Goal: Transaction & Acquisition: Purchase product/service

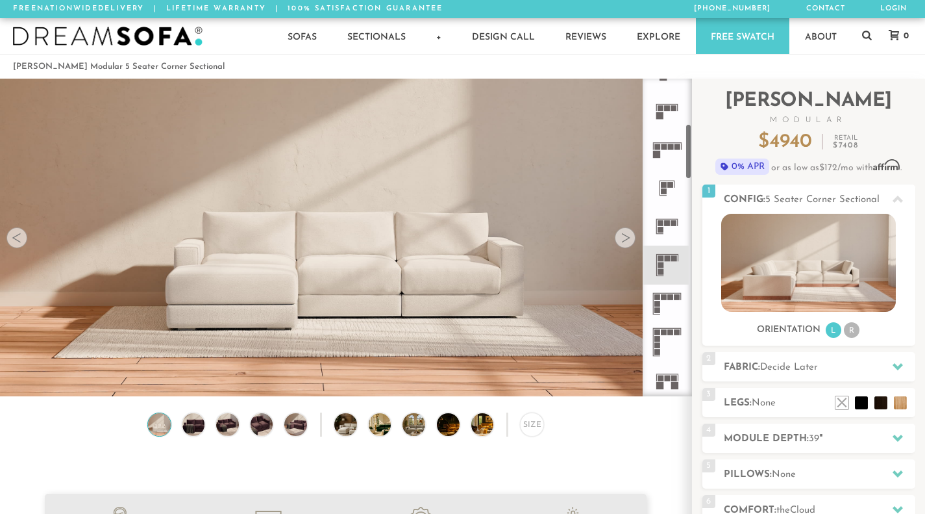
scroll to position [260, 0]
click at [666, 223] on rect at bounding box center [668, 221] width 6 height 6
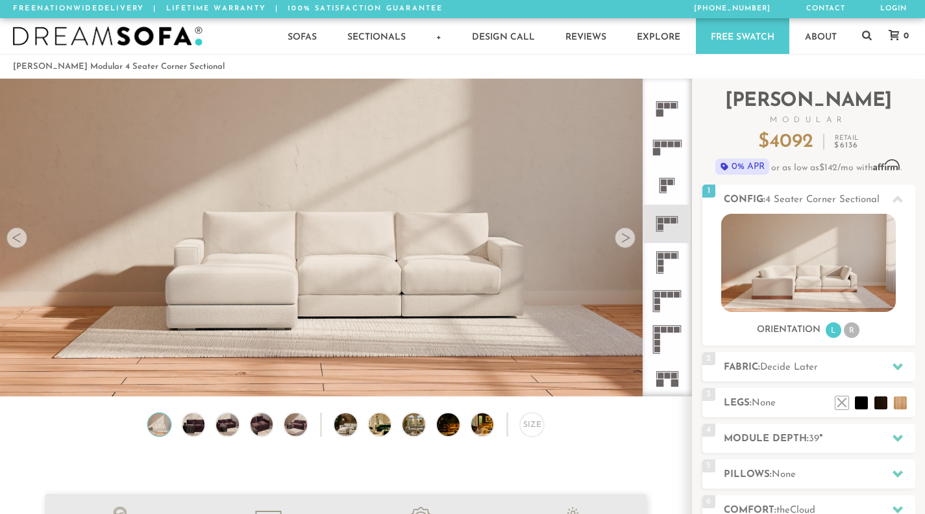
click at [670, 295] on rect at bounding box center [671, 295] width 6 height 6
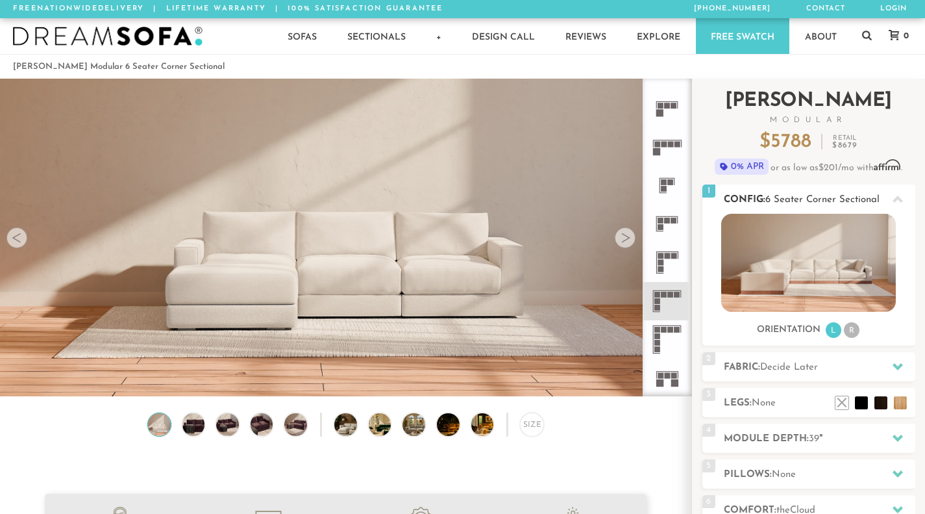
click at [850, 331] on li "R" at bounding box center [852, 330] width 16 height 16
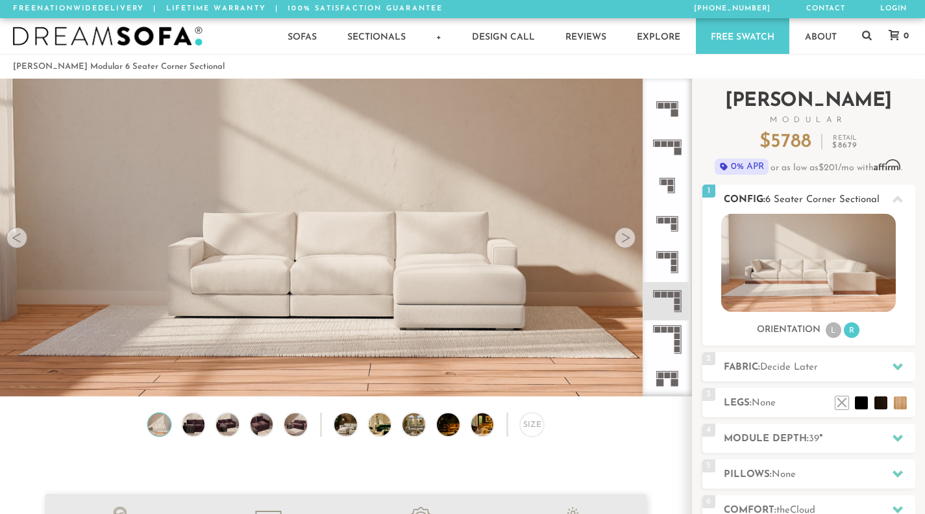
click at [827, 325] on ul "L R" at bounding box center [843, 330] width 36 height 18
click at [828, 329] on li "L" at bounding box center [834, 330] width 16 height 16
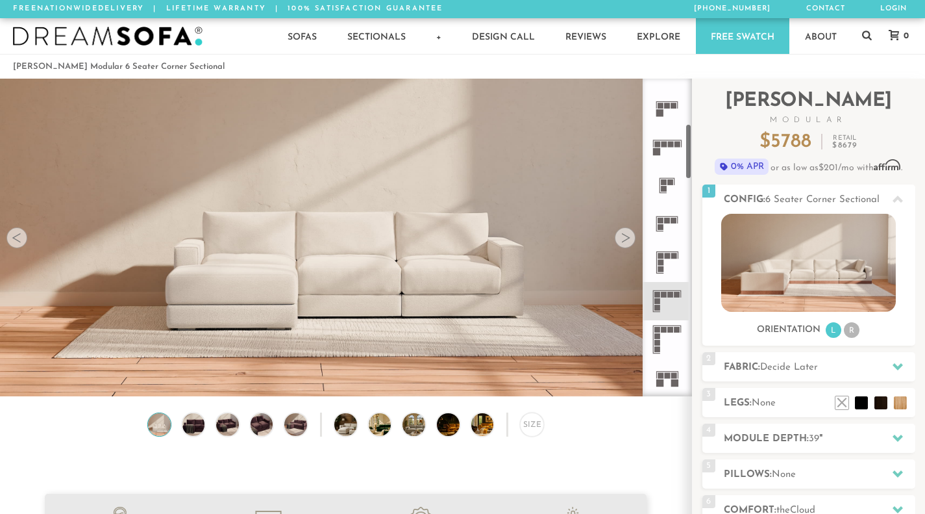
click at [626, 239] on div at bounding box center [625, 237] width 21 height 21
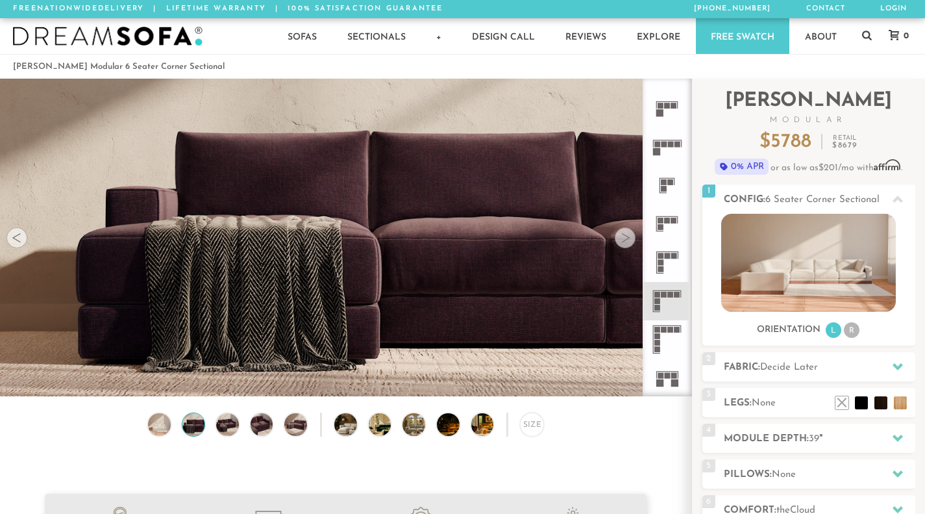
click at [626, 239] on div at bounding box center [625, 237] width 21 height 21
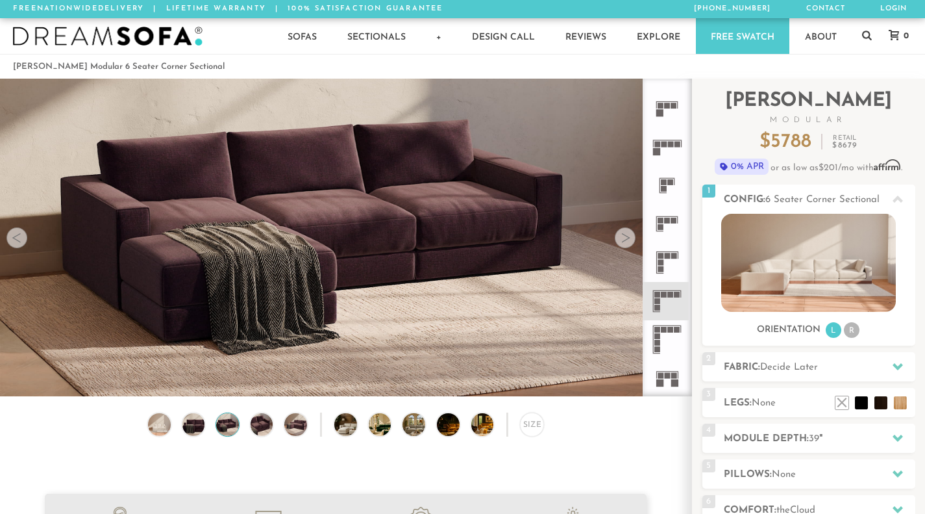
click at [626, 239] on div at bounding box center [625, 237] width 21 height 21
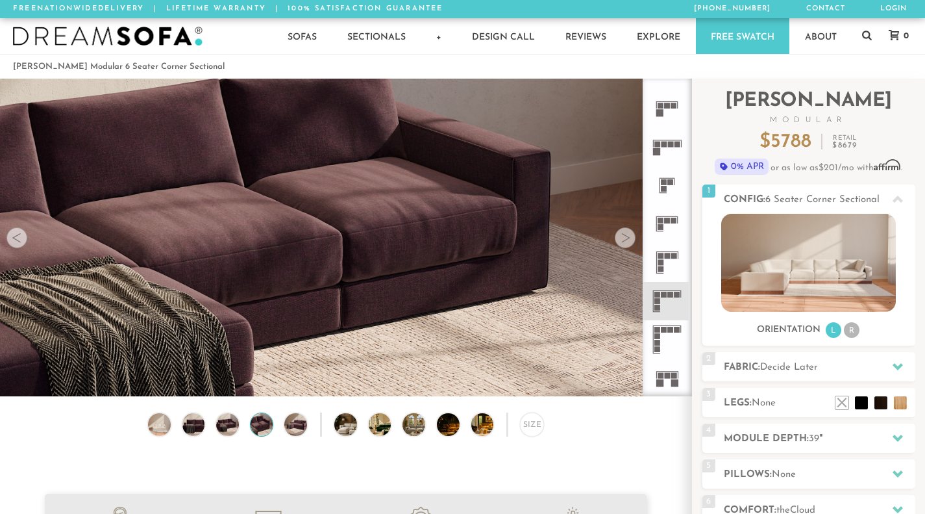
click at [626, 239] on div at bounding box center [625, 237] width 21 height 21
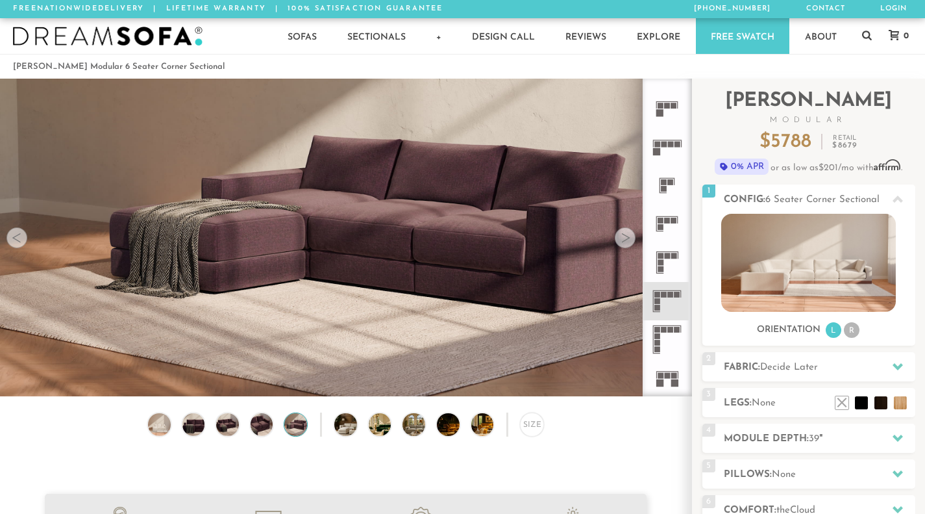
click at [626, 239] on div at bounding box center [625, 237] width 21 height 21
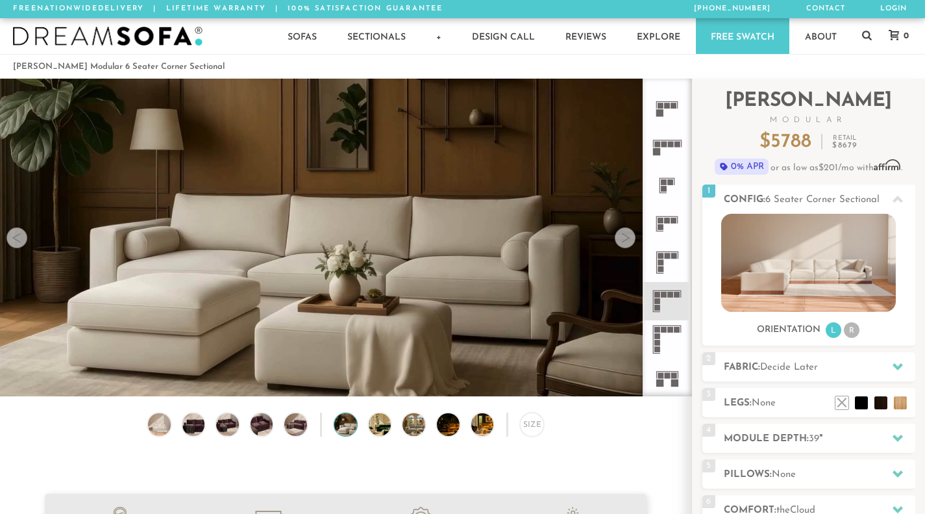
click at [626, 239] on div at bounding box center [625, 237] width 21 height 21
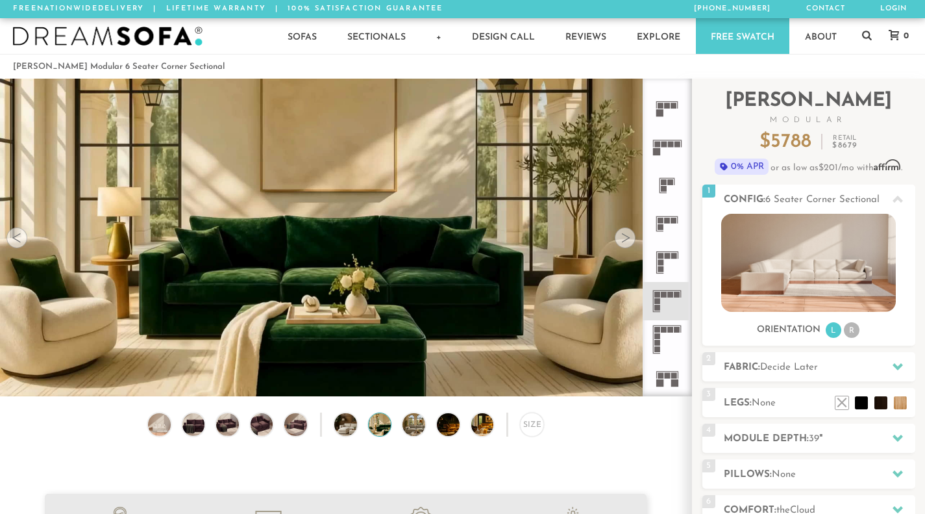
click at [626, 239] on div at bounding box center [625, 237] width 21 height 21
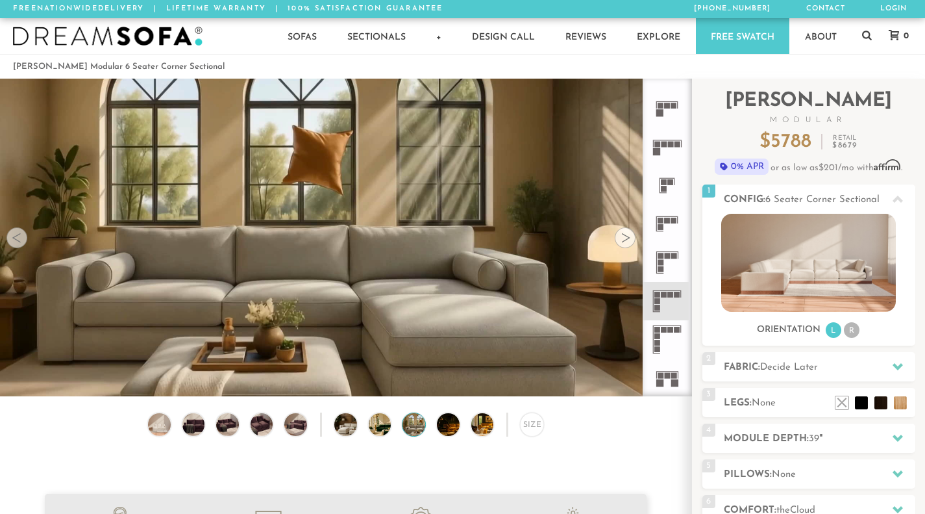
click at [626, 239] on div at bounding box center [625, 237] width 21 height 21
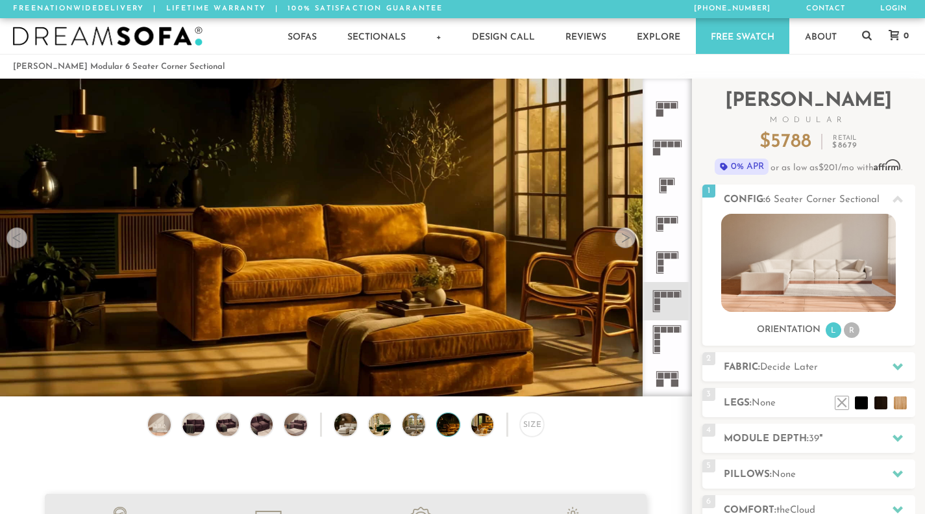
click at [626, 239] on div at bounding box center [625, 237] width 21 height 21
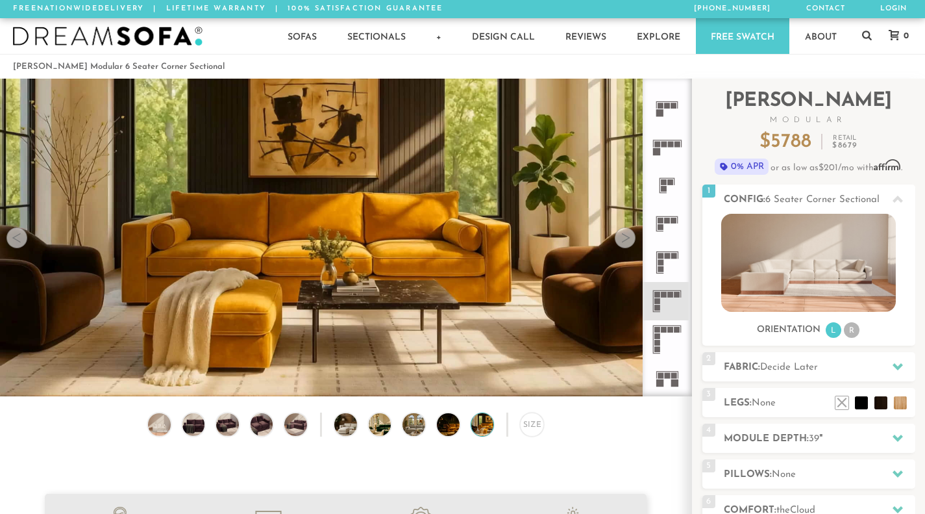
click at [626, 239] on div at bounding box center [625, 237] width 21 height 21
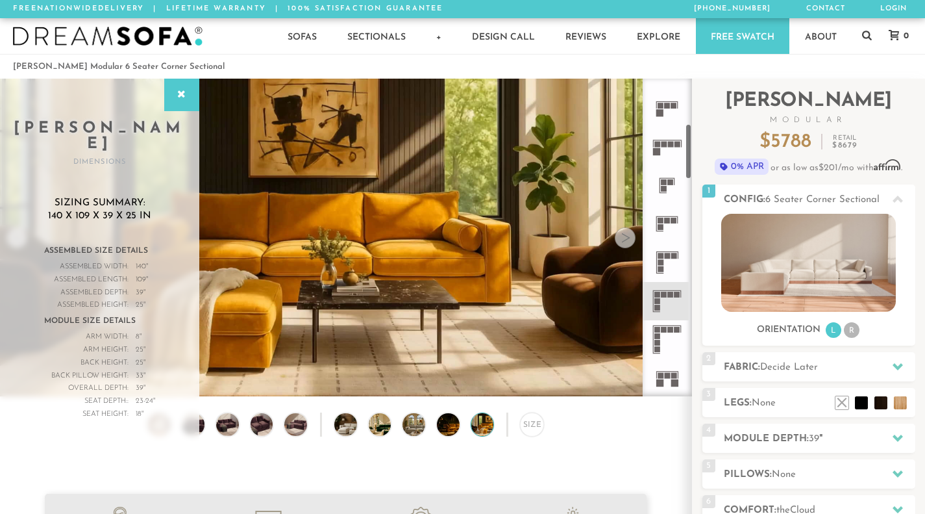
click at [670, 253] on rect at bounding box center [668, 256] width 6 height 6
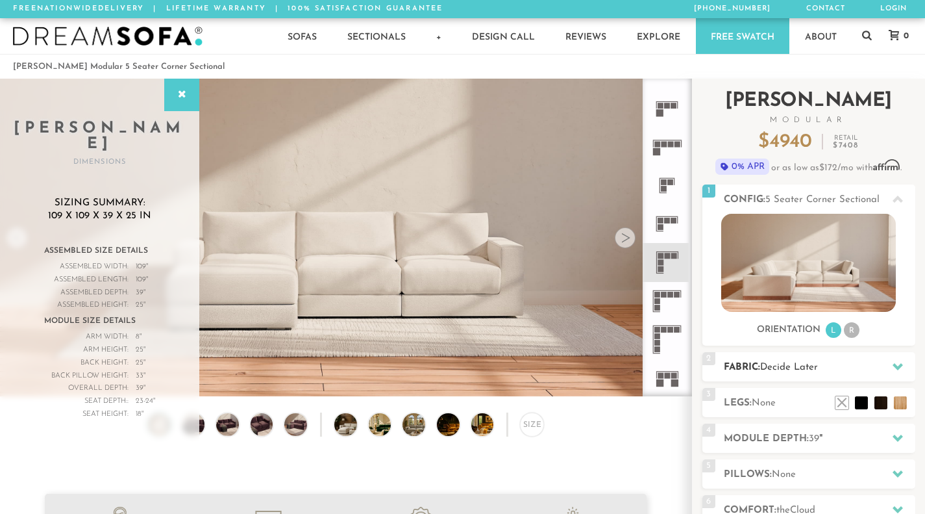
click at [888, 366] on div at bounding box center [897, 366] width 27 height 27
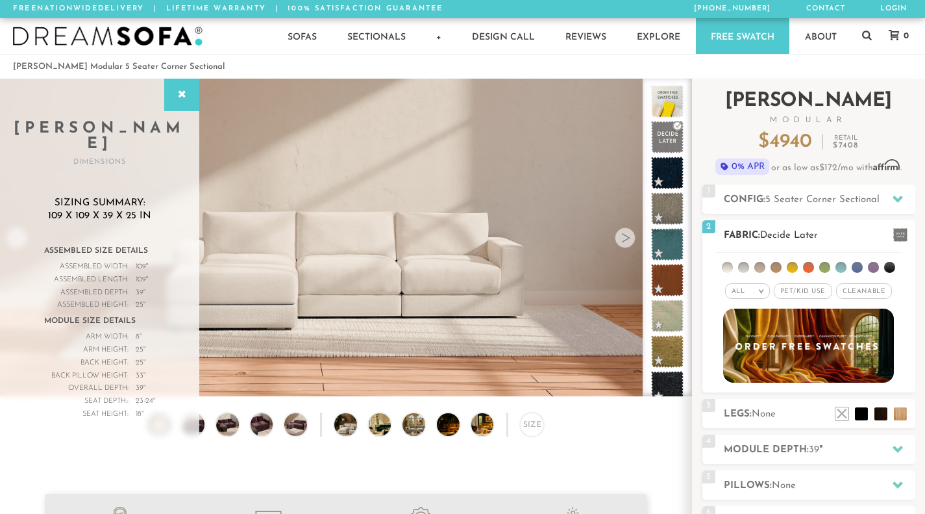
click at [827, 269] on li at bounding box center [825, 267] width 11 height 11
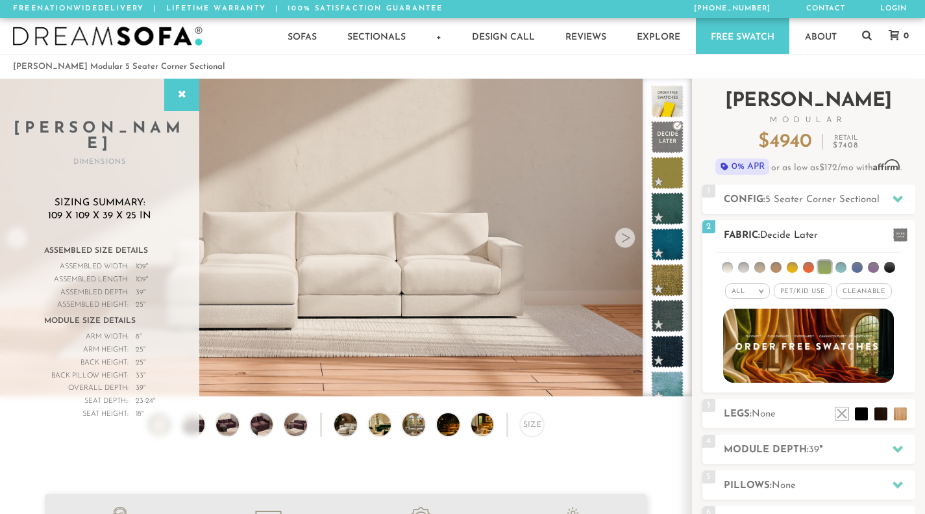
click at [812, 294] on span "Pet/Kid Use x" at bounding box center [803, 291] width 58 height 16
click at [873, 290] on span "Cleanable x" at bounding box center [869, 291] width 56 height 16
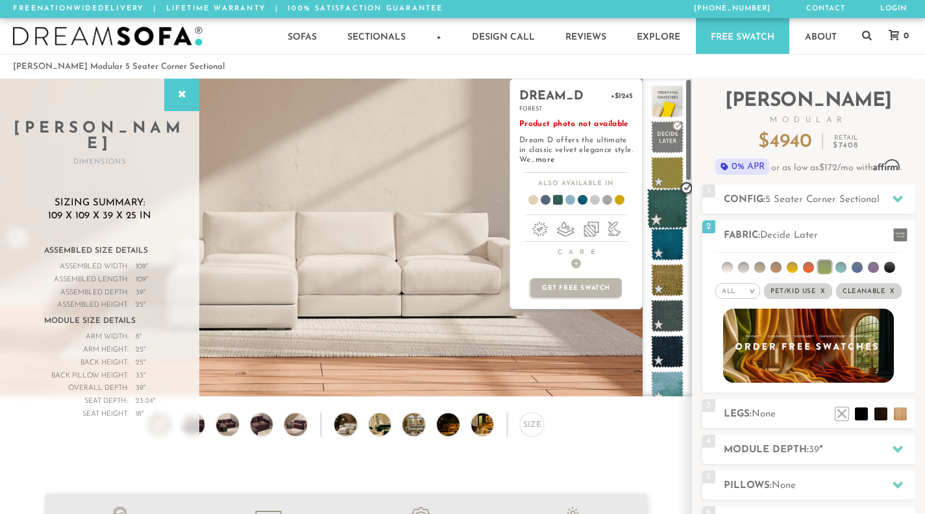
click at [673, 201] on span at bounding box center [667, 208] width 41 height 41
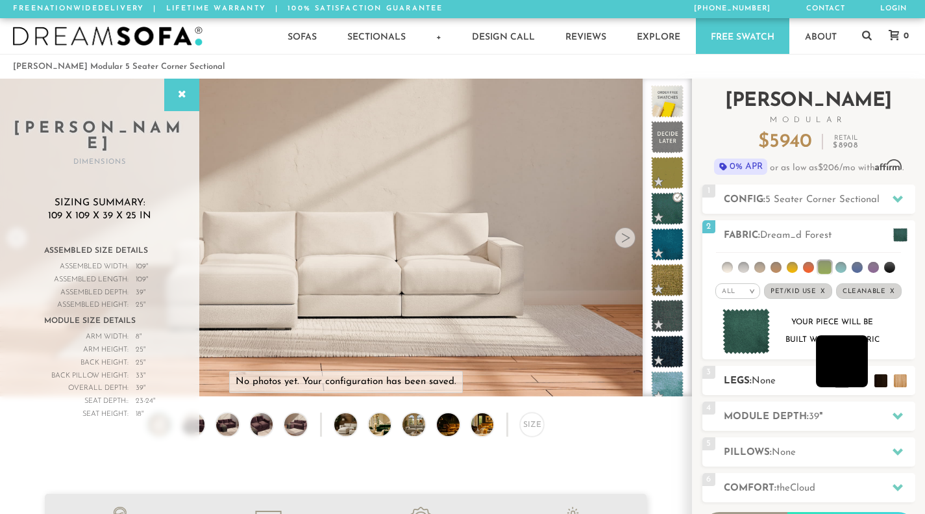
click at [864, 381] on li at bounding box center [842, 361] width 52 height 52
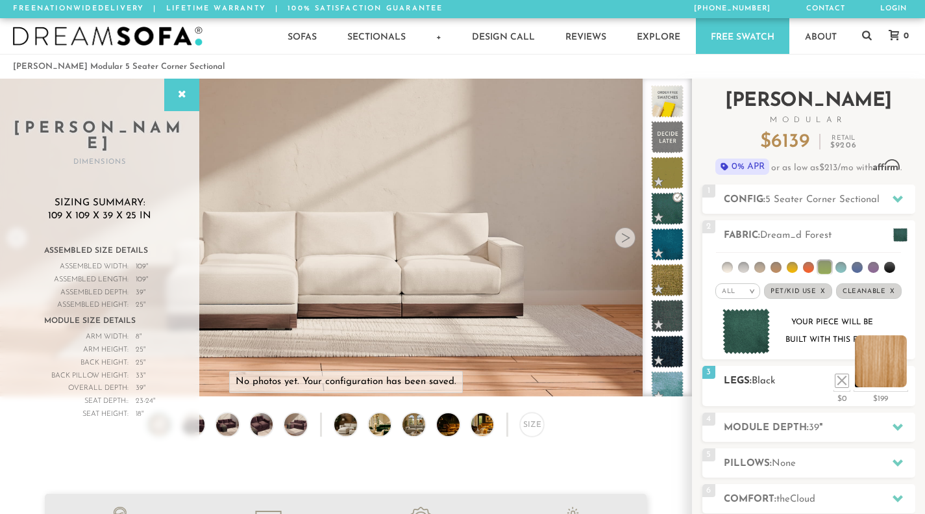
click at [901, 379] on li at bounding box center [881, 361] width 52 height 52
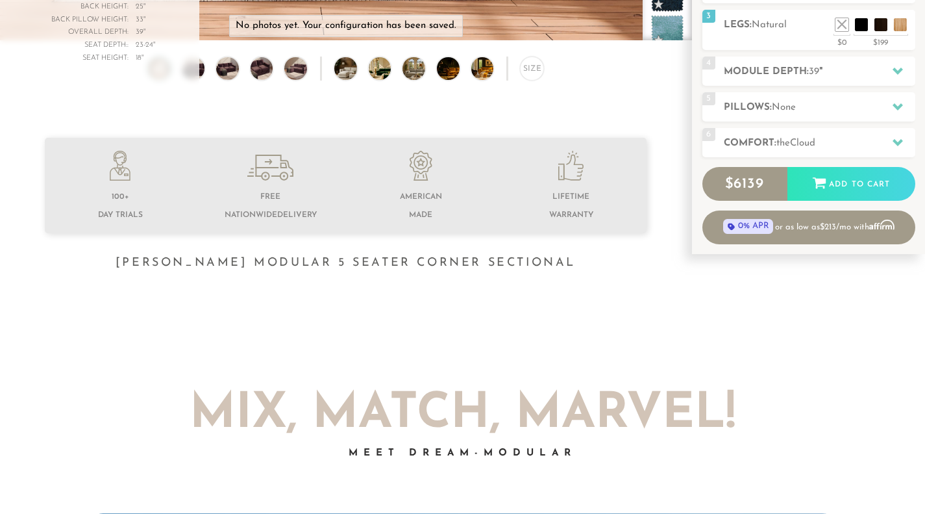
scroll to position [354, 0]
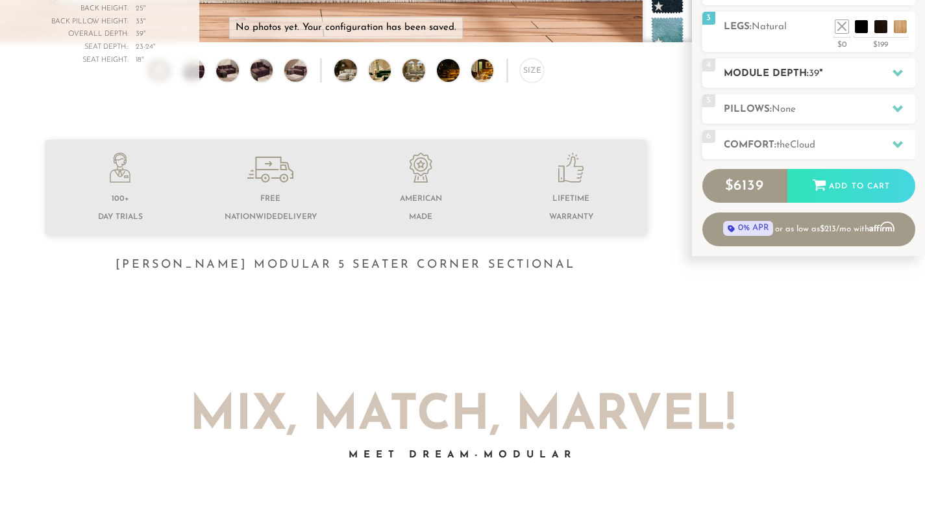
click at [836, 83] on div "4 Module Depth: 39 "" at bounding box center [809, 72] width 213 height 29
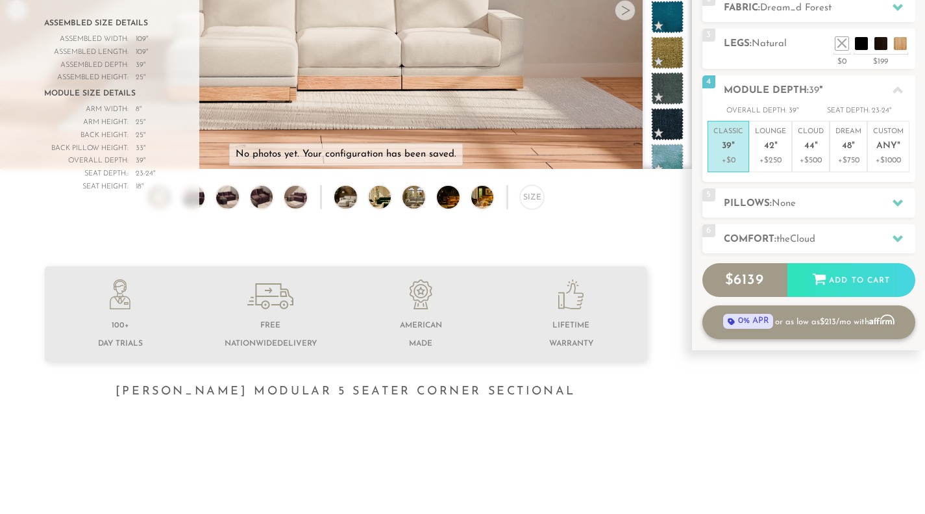
scroll to position [224, 0]
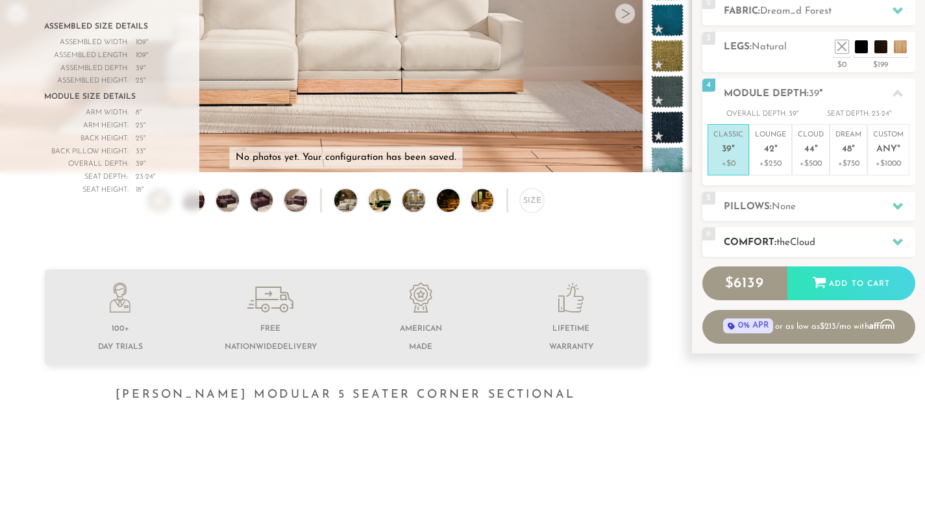
click at [868, 244] on h2 "Comfort: the Cloud" at bounding box center [820, 242] width 192 height 15
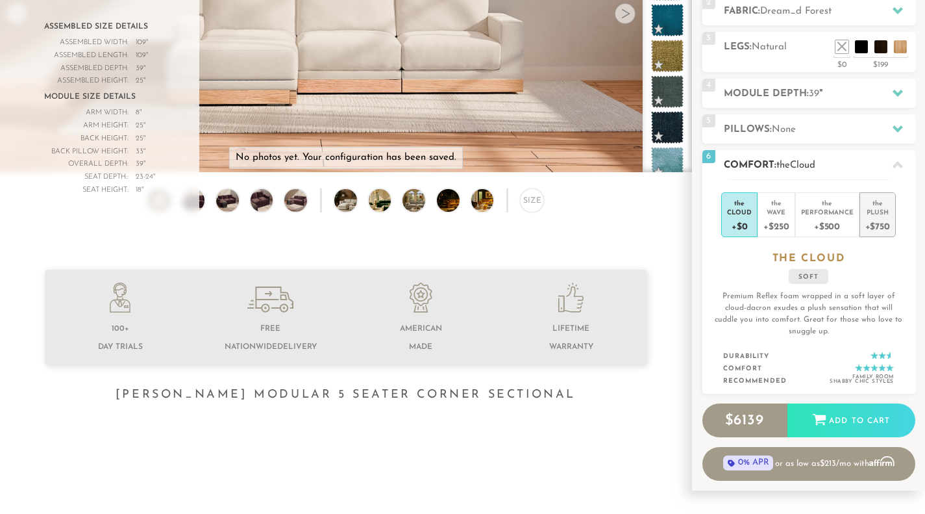
click at [882, 225] on div "+$750" at bounding box center [878, 225] width 25 height 19
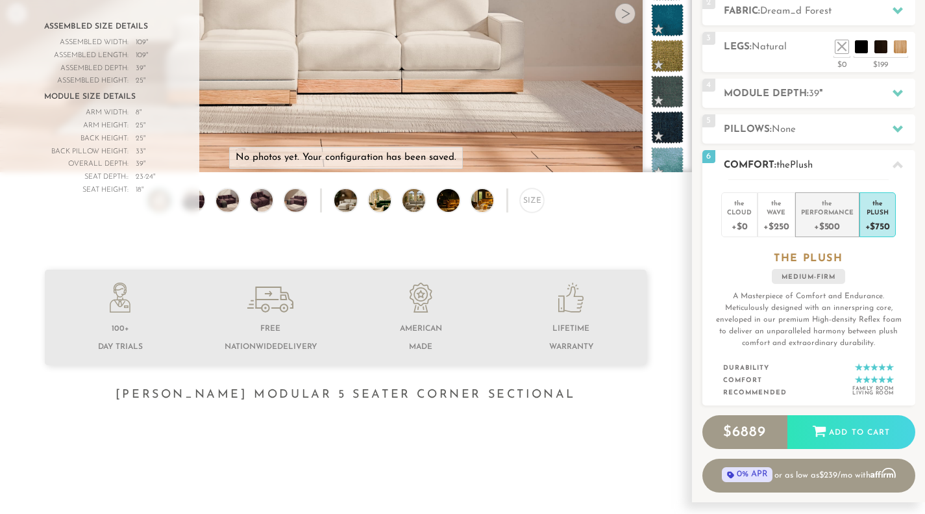
click at [833, 210] on div "Performance" at bounding box center [827, 211] width 53 height 9
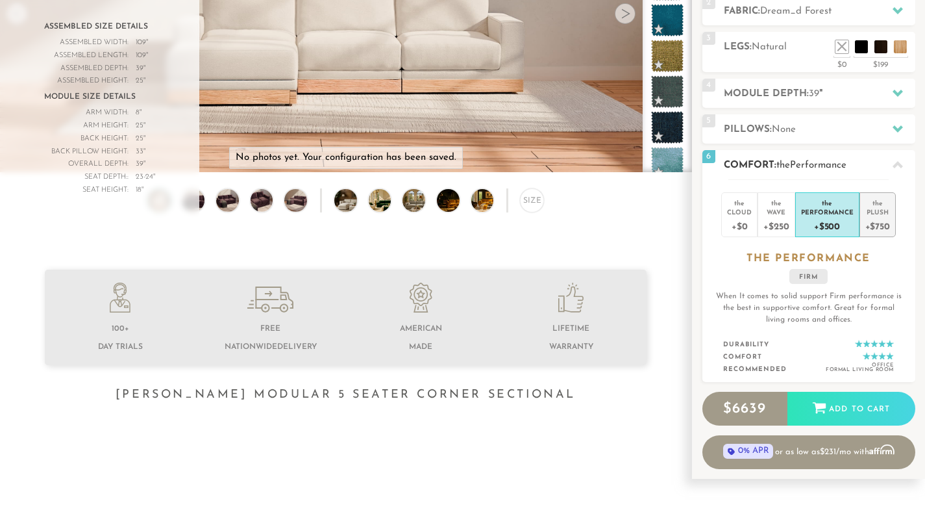
click at [891, 233] on li "the Plush +$750" at bounding box center [878, 214] width 36 height 45
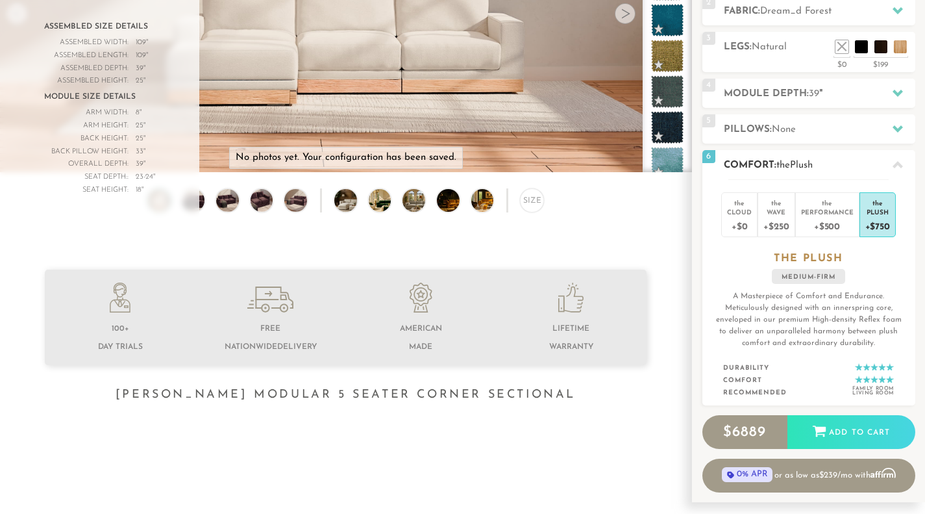
click at [897, 163] on icon at bounding box center [898, 164] width 10 height 7
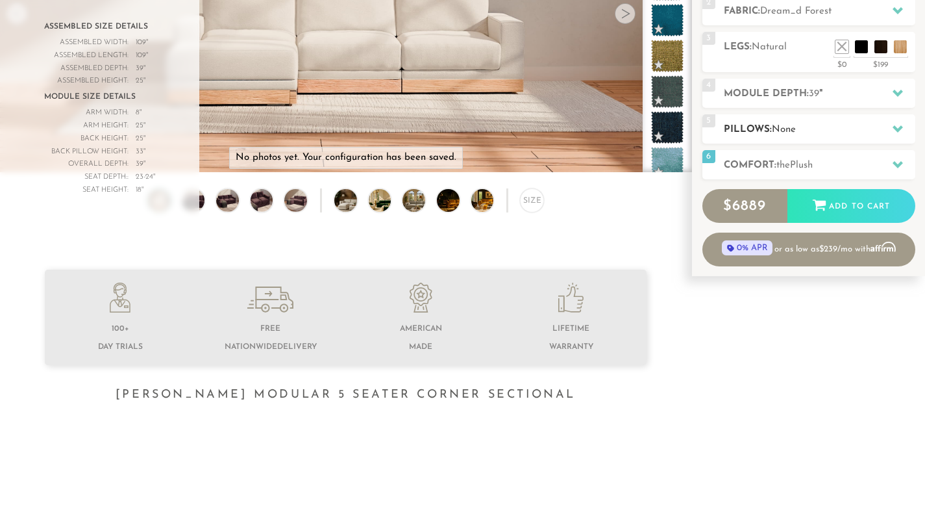
click at [896, 136] on div at bounding box center [897, 129] width 27 height 27
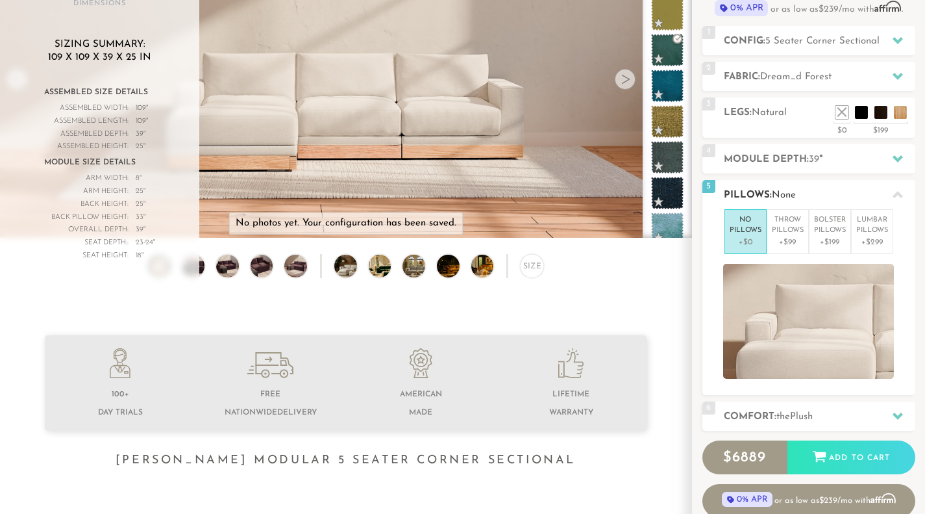
scroll to position [158, 0]
click at [840, 234] on p "Bolster Pillows" at bounding box center [830, 226] width 32 height 21
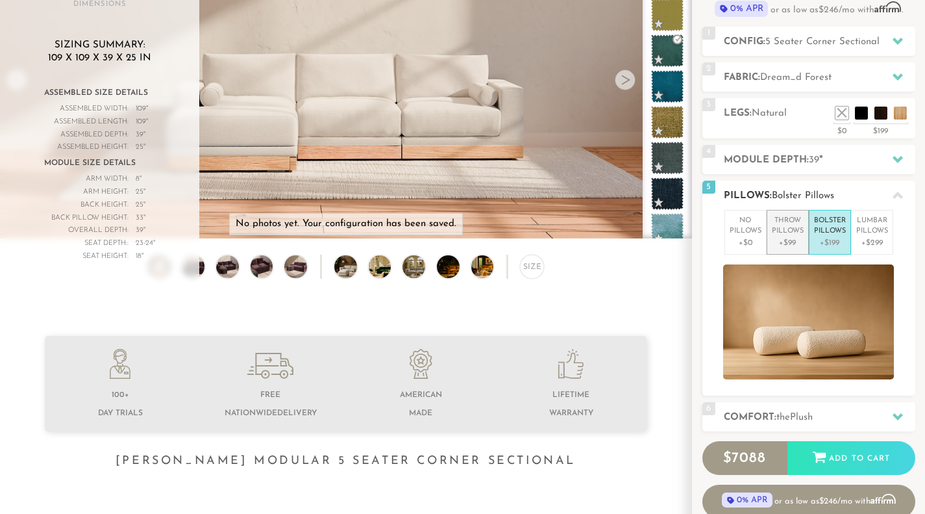
click at [803, 234] on p "Throw Pillows" at bounding box center [788, 226] width 32 height 21
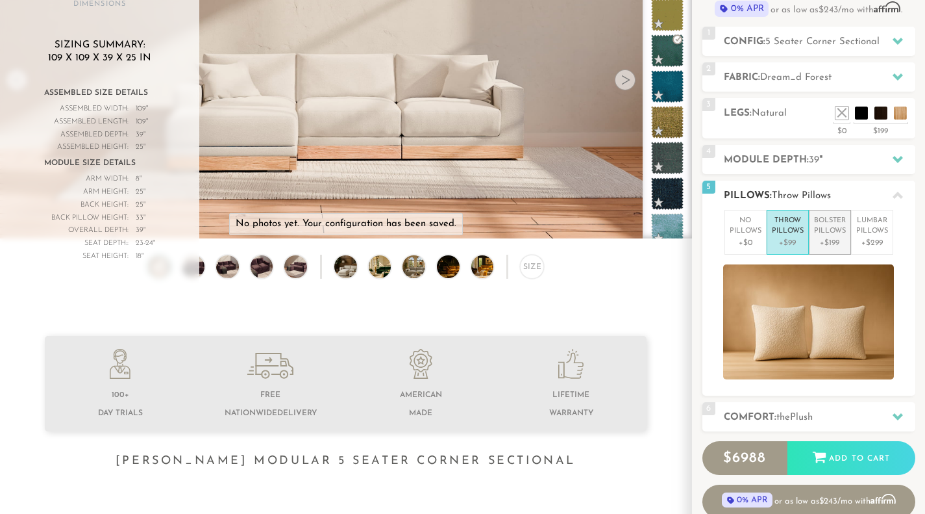
click at [838, 234] on p "Bolster Pillows" at bounding box center [830, 226] width 32 height 21
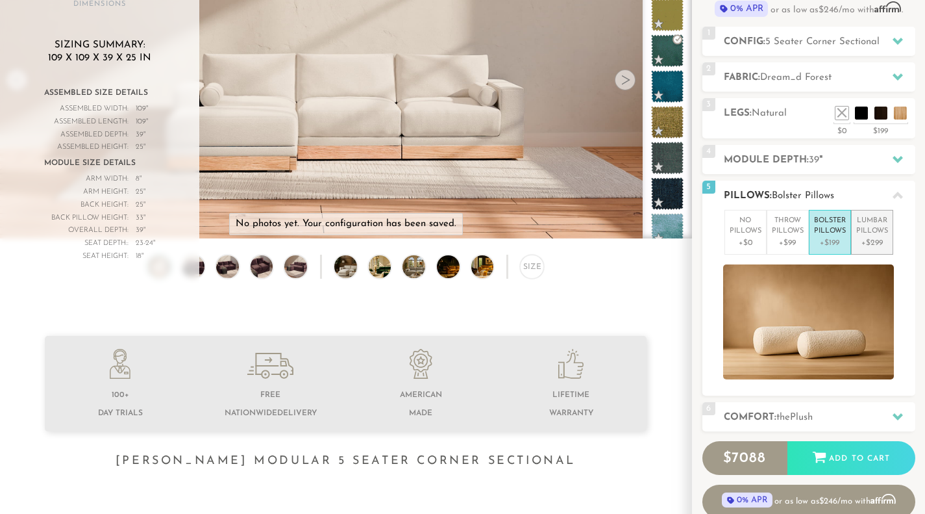
click at [883, 238] on p "+$299" at bounding box center [873, 243] width 32 height 12
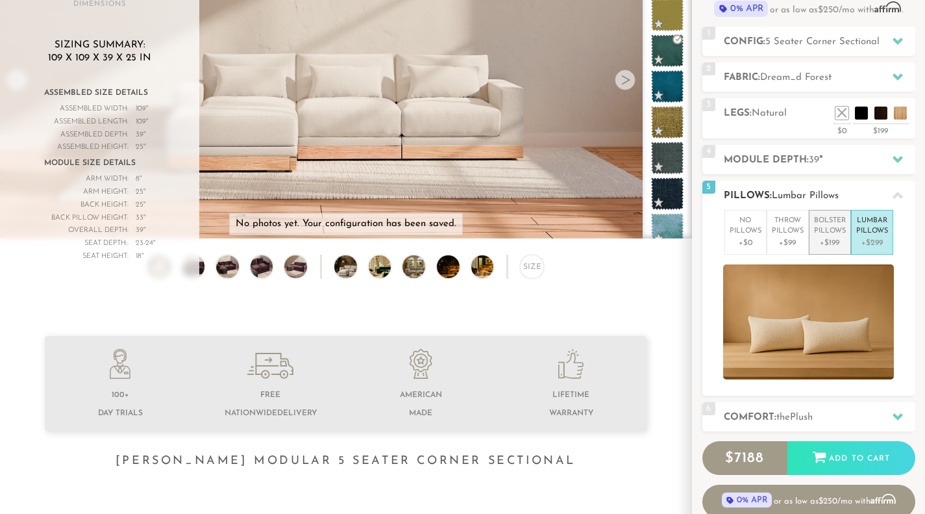
click at [825, 238] on p "+$199" at bounding box center [830, 243] width 32 height 12
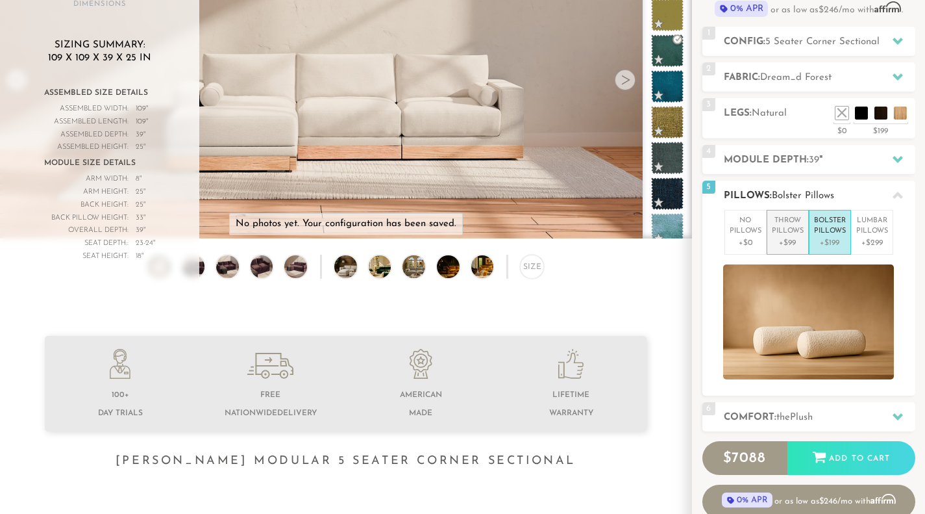
click at [779, 232] on p "Throw Pillows" at bounding box center [788, 226] width 32 height 21
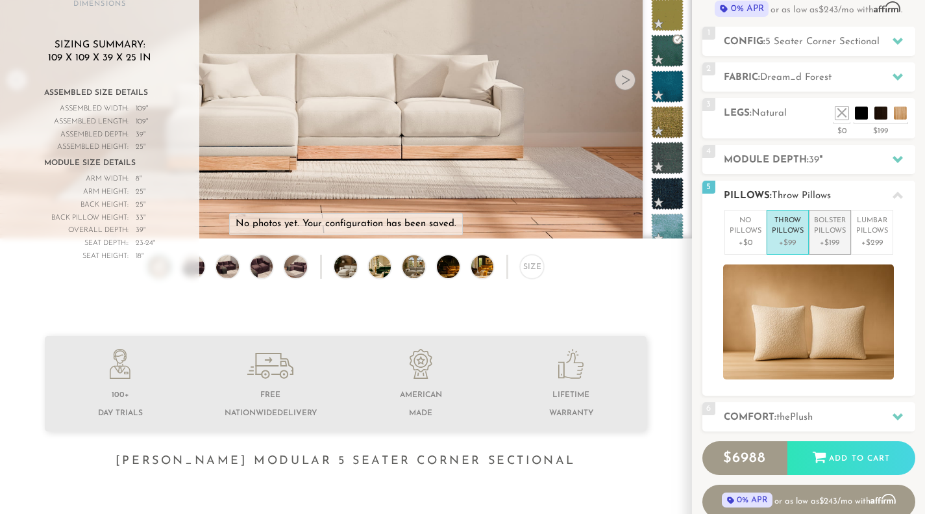
click at [836, 237] on p "+$199" at bounding box center [830, 243] width 32 height 12
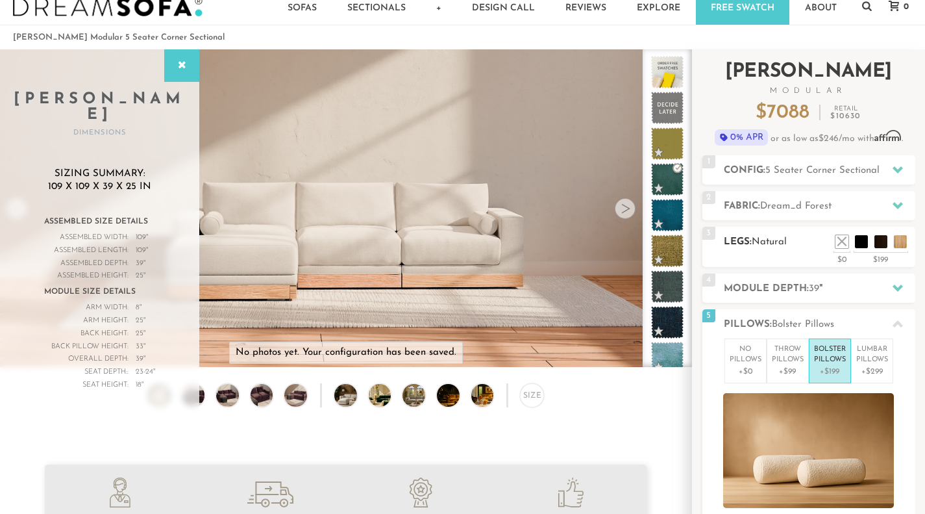
scroll to position [28, 0]
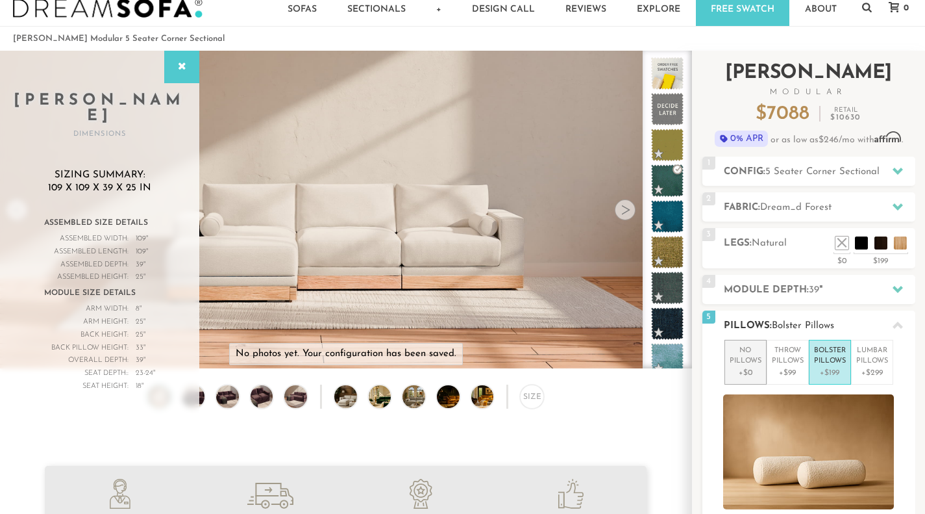
click at [746, 353] on p "No Pillows" at bounding box center [746, 355] width 32 height 21
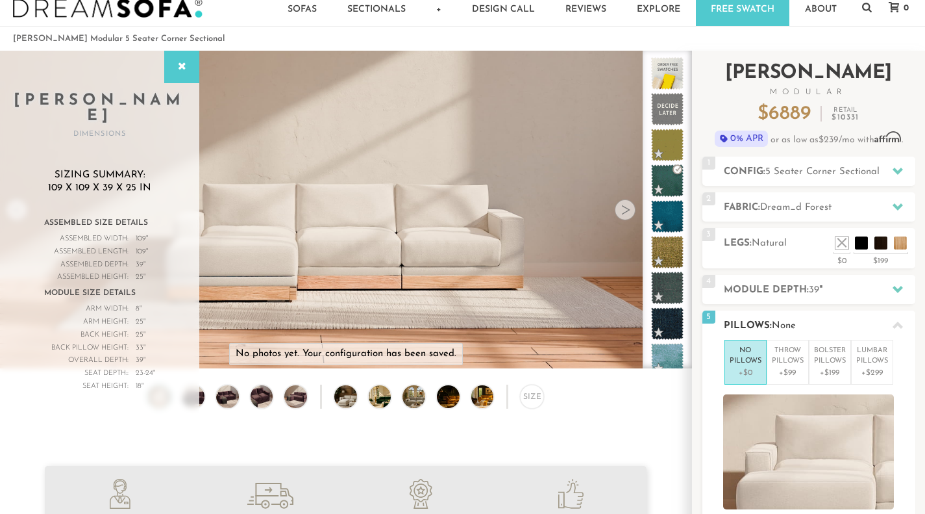
click at [894, 312] on div at bounding box center [897, 325] width 27 height 27
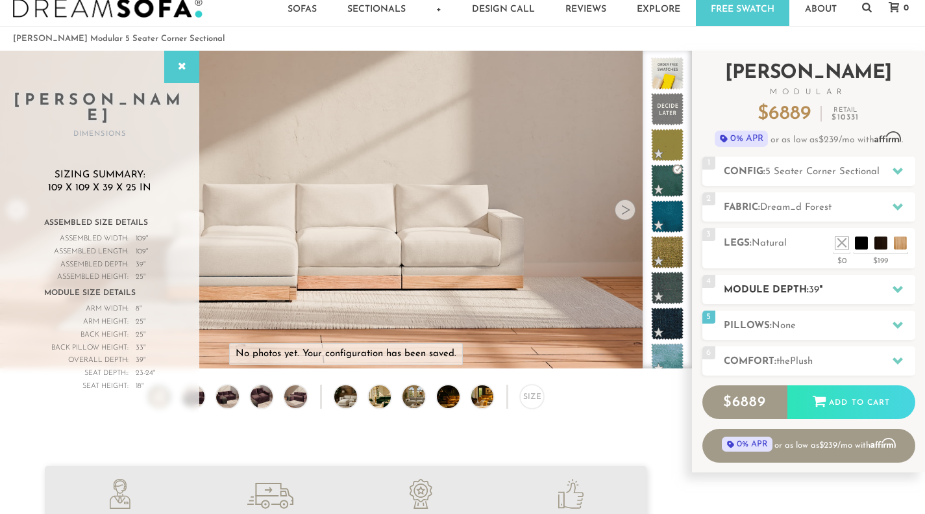
click at [897, 282] on div at bounding box center [897, 289] width 27 height 27
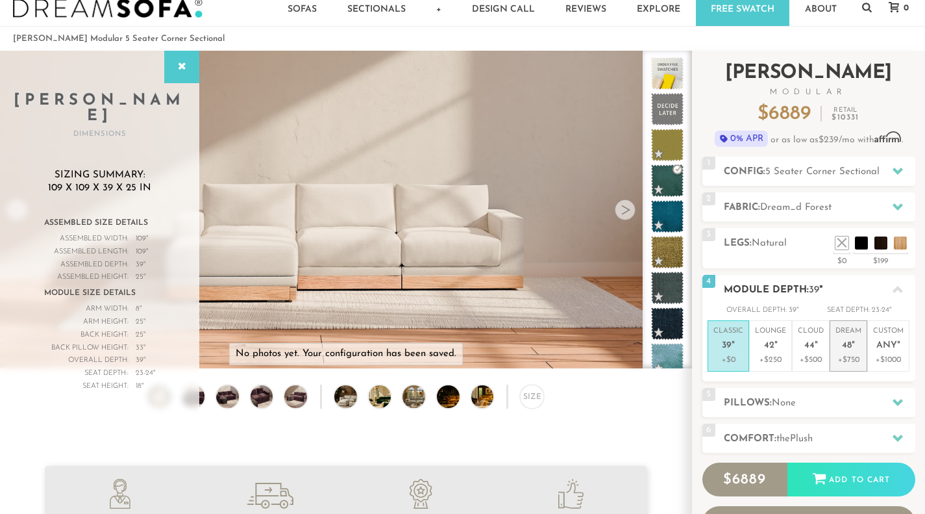
click at [857, 349] on p "Dream 48 "" at bounding box center [849, 340] width 26 height 28
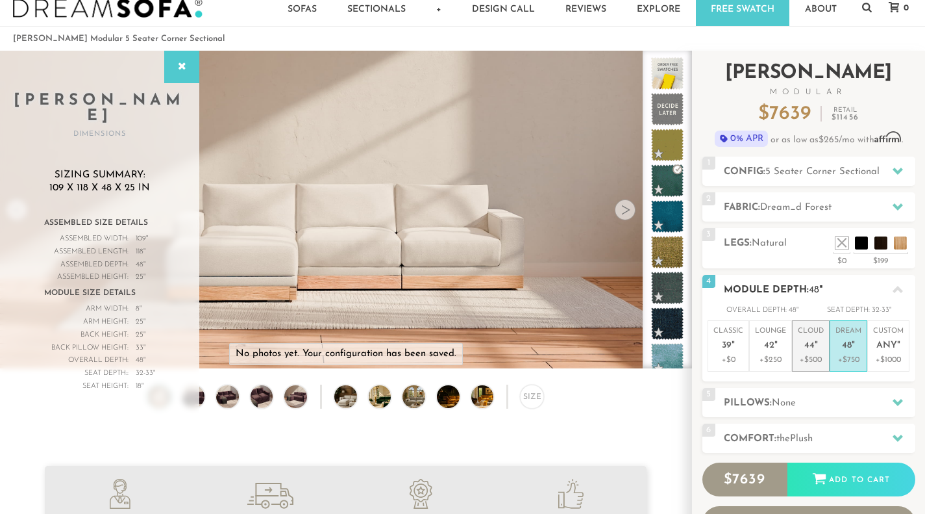
click at [818, 355] on p "+$500" at bounding box center [811, 360] width 26 height 12
click at [834, 347] on li "Dream 48 " +$750" at bounding box center [849, 345] width 38 height 51
click at [734, 345] on p "Classic 39 "" at bounding box center [729, 340] width 30 height 28
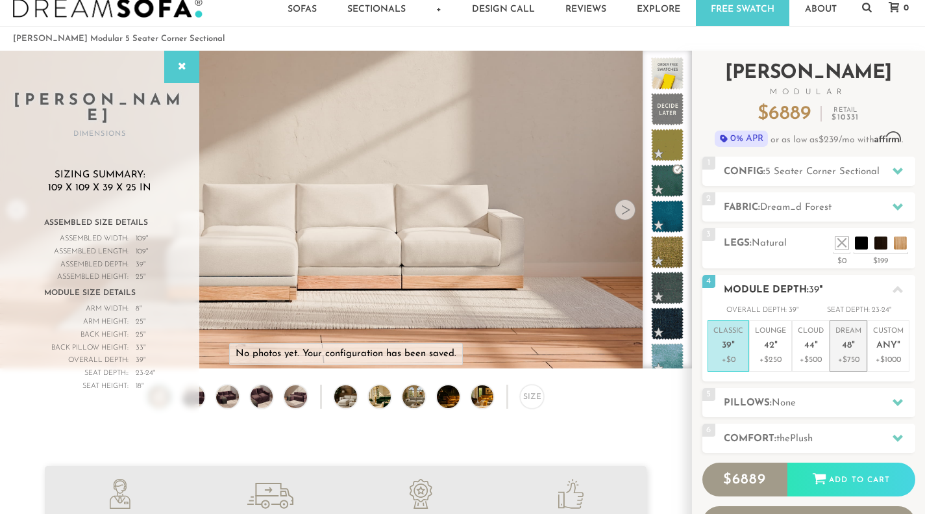
click at [854, 350] on em """ at bounding box center [853, 345] width 3 height 11
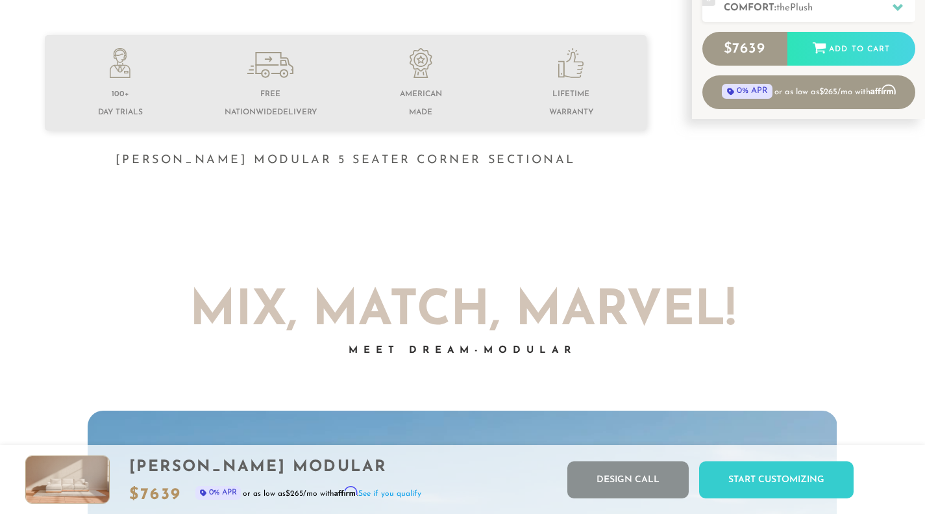
scroll to position [0, 0]
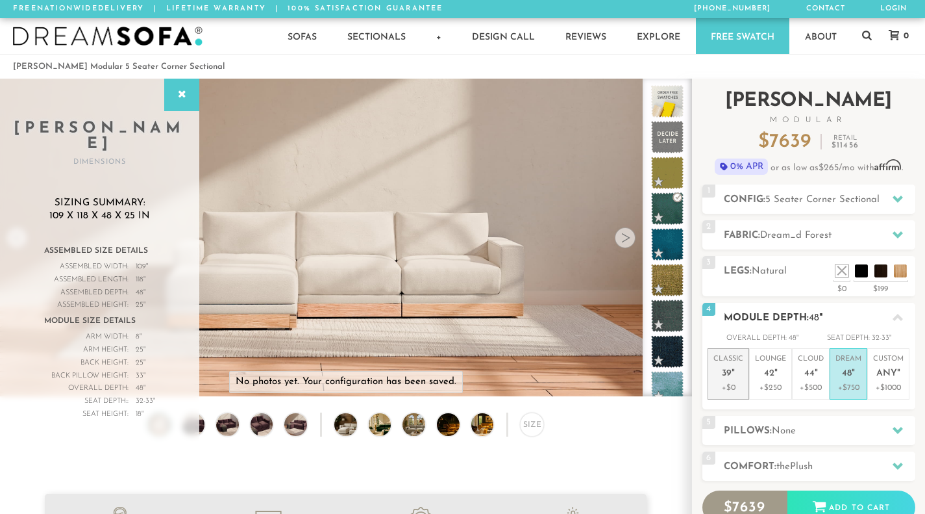
click at [744, 369] on li "Classic 39 " +$0" at bounding box center [729, 373] width 42 height 51
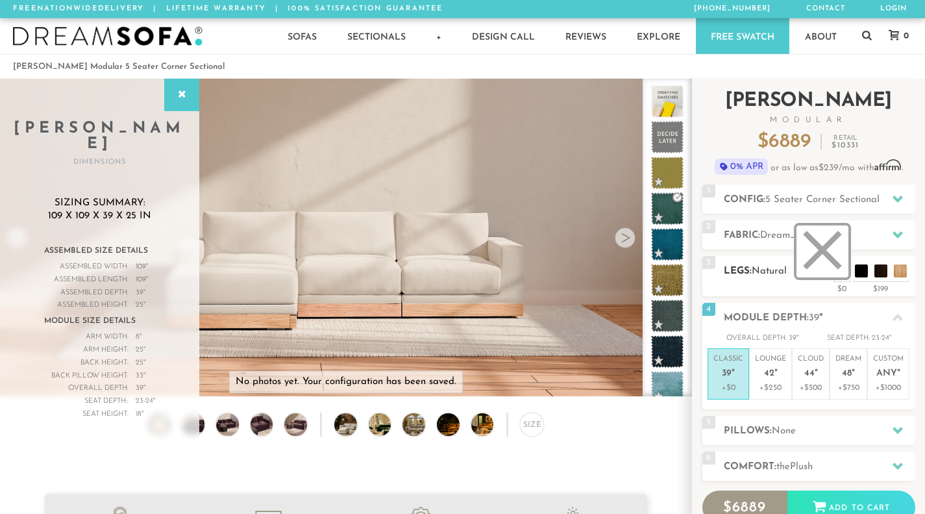
click at [838, 264] on li at bounding box center [823, 251] width 52 height 52
